Goal: Task Accomplishment & Management: Use online tool/utility

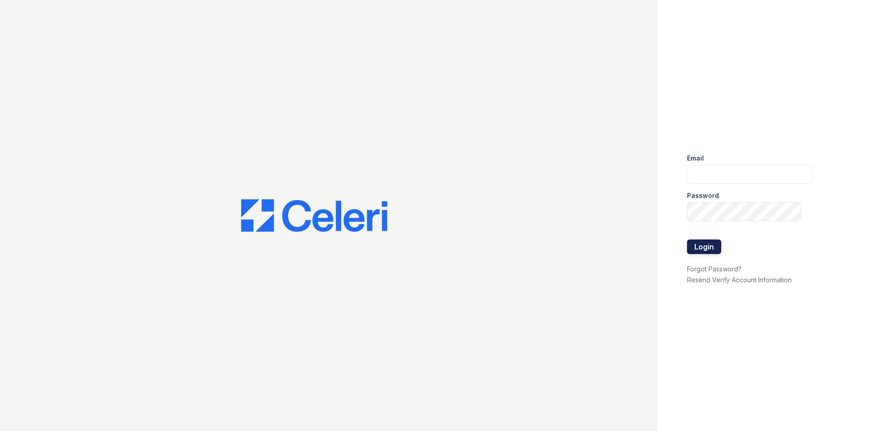
type input "[EMAIL_ADDRESS][DOMAIN_NAME]"
click at [715, 251] on button "Login" at bounding box center [704, 247] width 34 height 15
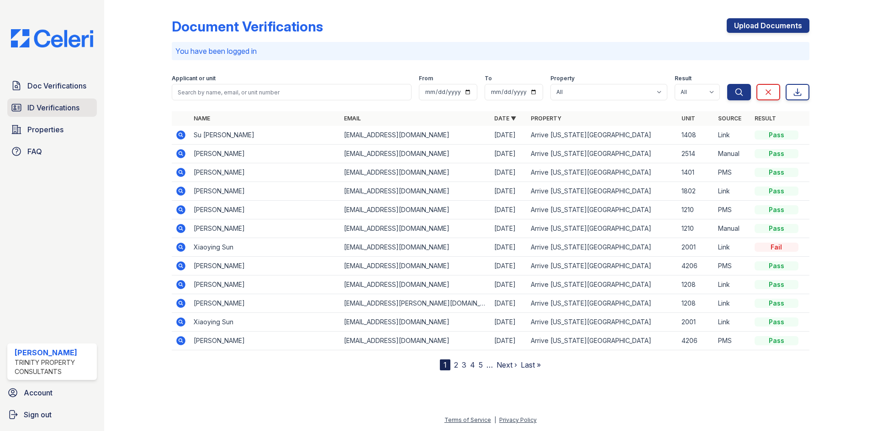
click at [75, 111] on span "ID Verifications" at bounding box center [53, 107] width 52 height 11
